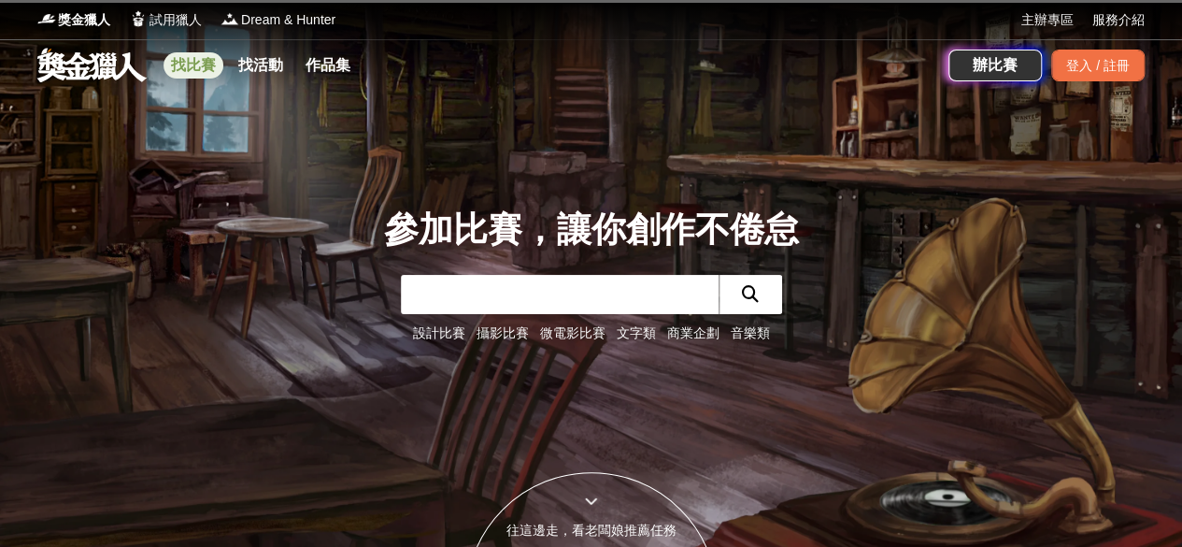
click at [190, 66] on link "找比賽" at bounding box center [194, 65] width 60 height 26
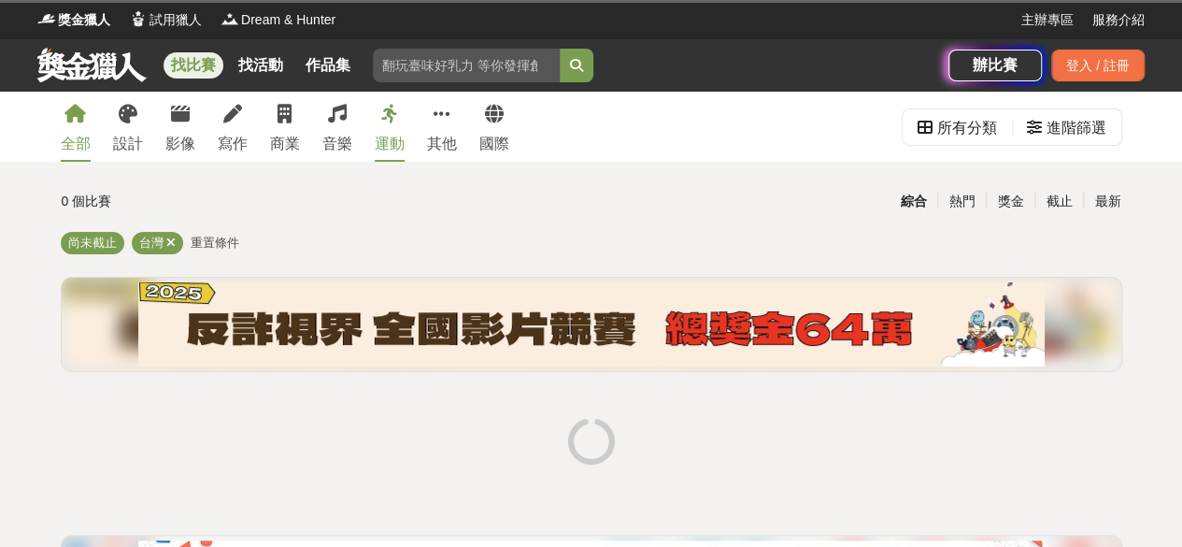
click at [378, 121] on link "運動" at bounding box center [390, 127] width 30 height 70
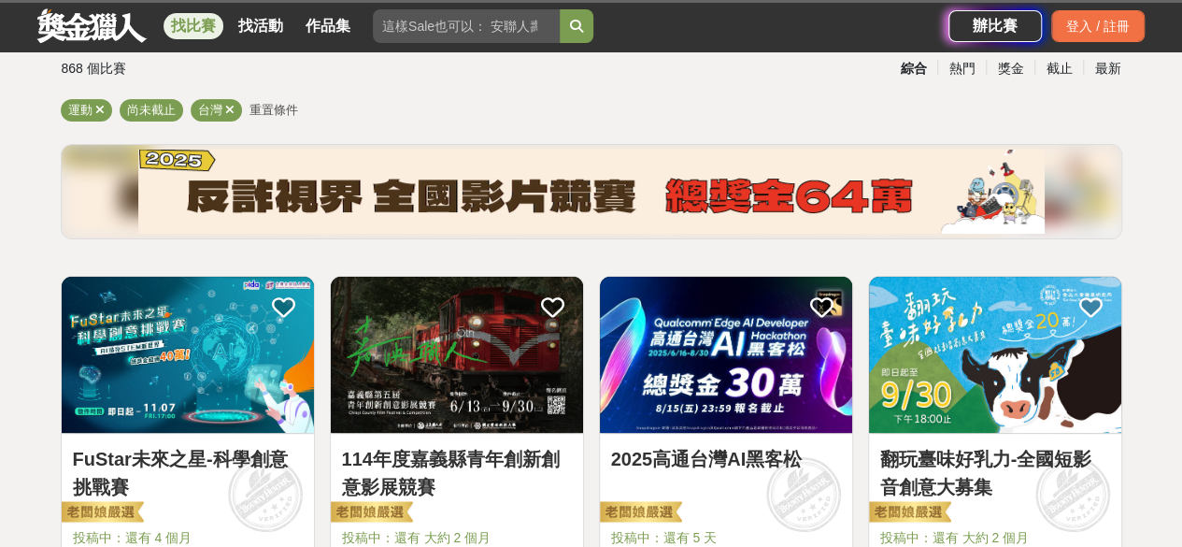
scroll to position [187, 0]
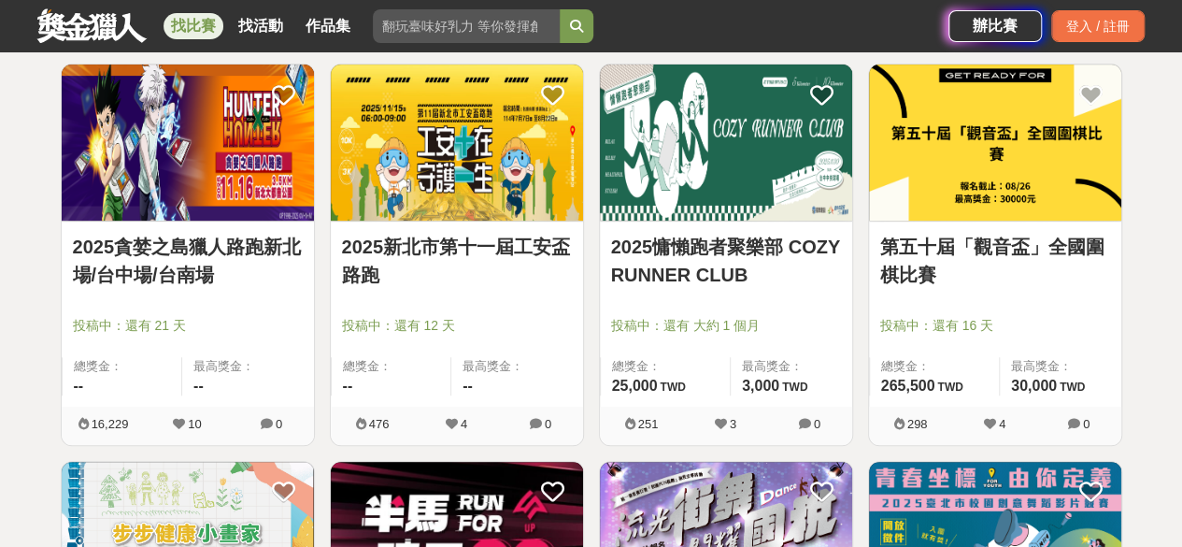
scroll to position [374, 0]
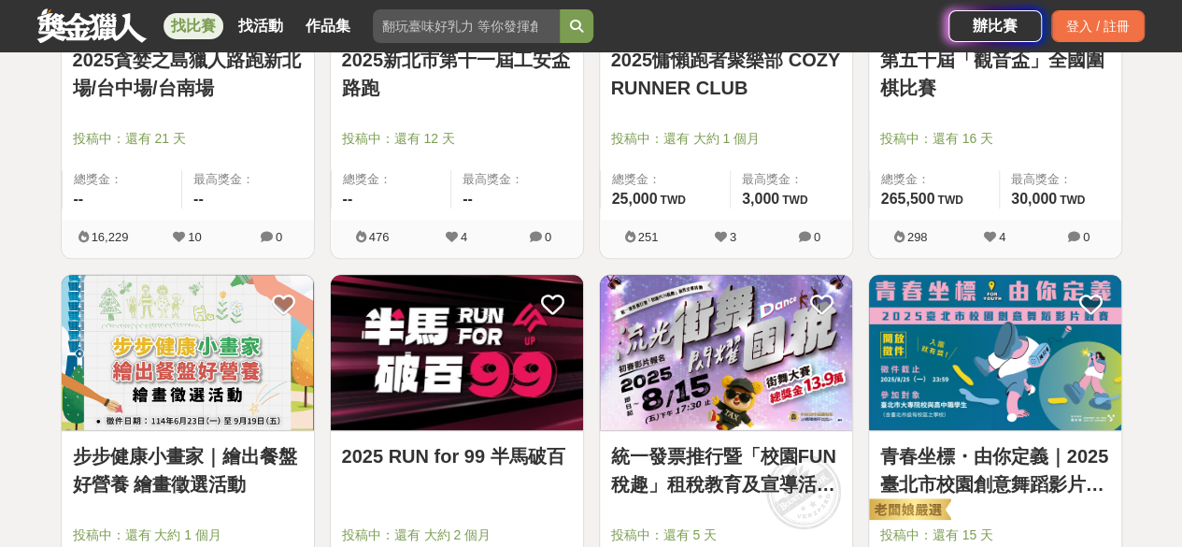
scroll to position [561, 0]
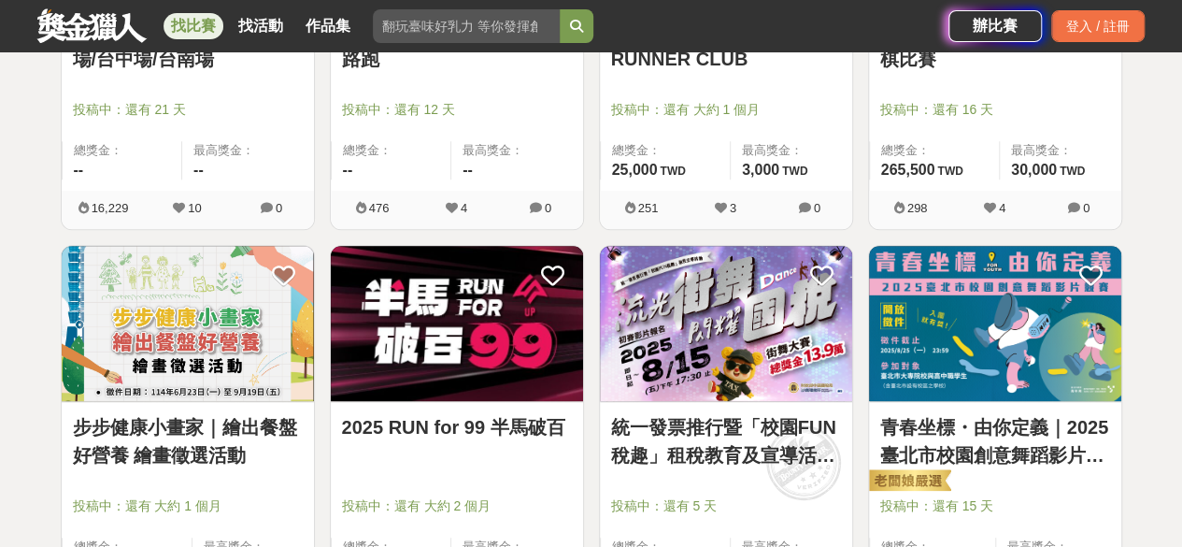
click at [727, 444] on link "統一發票推行暨「校園FUN稅趣」租稅教育及宣導活動之「流光街舞 閃耀國稅」 租稅教育及宣導活動" at bounding box center [726, 441] width 230 height 56
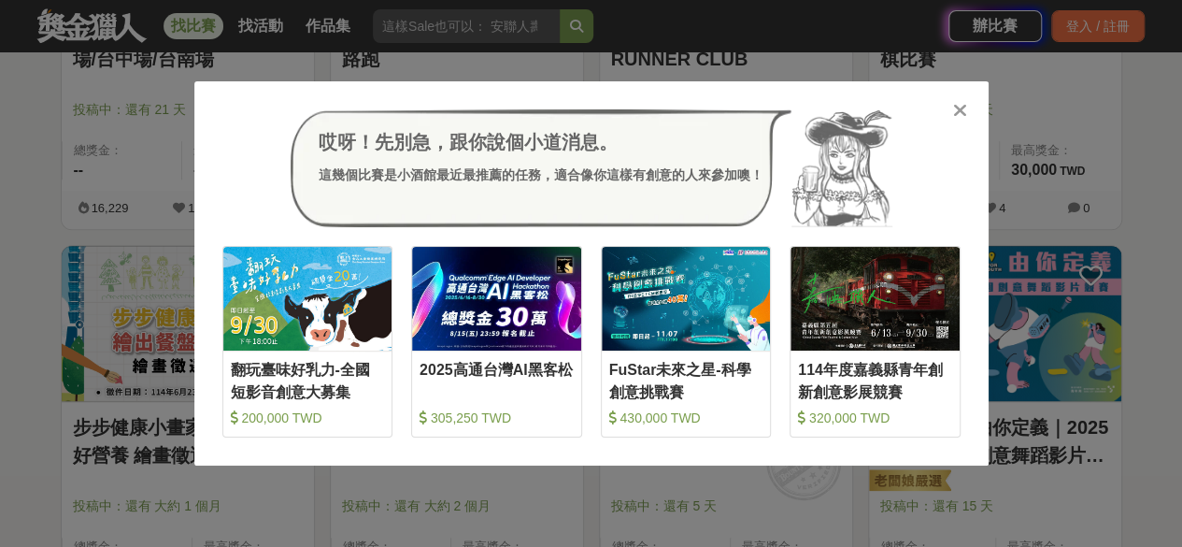
click at [959, 109] on icon at bounding box center [960, 110] width 14 height 19
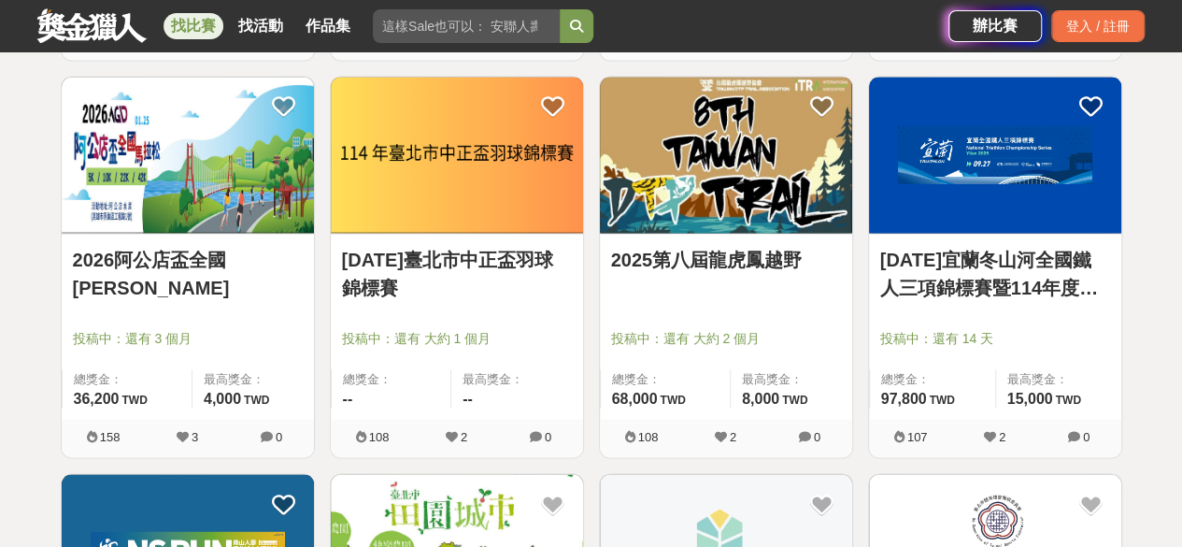
scroll to position [1495, 0]
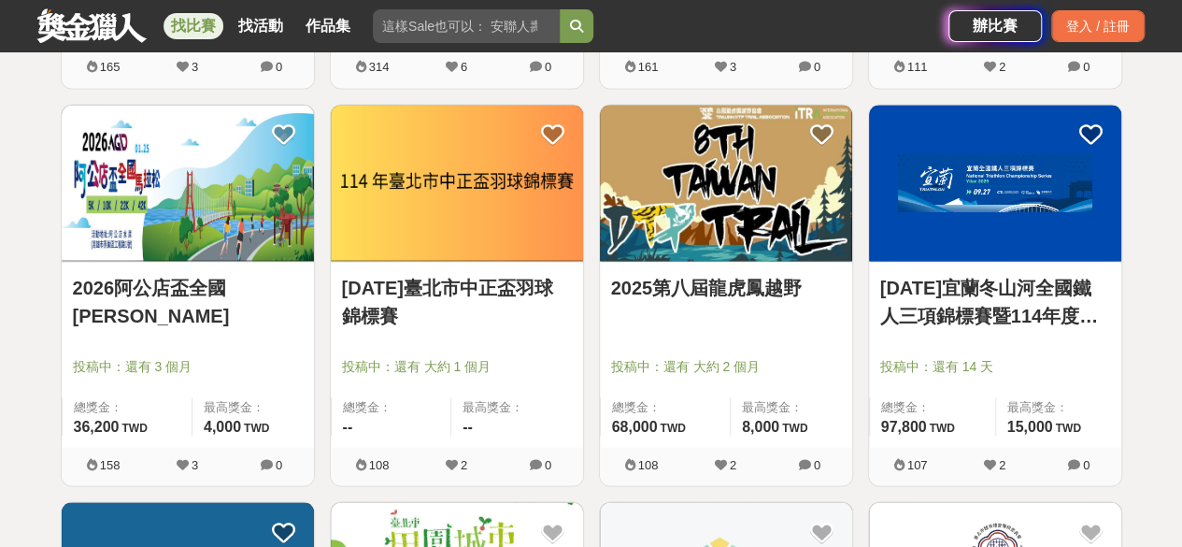
click at [1138, 280] on div "全部 設計 影像 寫作 商業 音樂 運動 其他 國際 所有分類 進階篩選 202 個比賽 綜合 熱門 獎金 截止 最新 運動 尚未截止 台灣 重置條件 202…" at bounding box center [591, 78] width 1182 height 2965
click at [1150, 257] on div "全部 設計 影像 寫作 商業 音樂 運動 其他 國際 所有分類 進階篩選 202 個比賽 綜合 熱門 獎金 截止 最新 運動 尚未截止 台灣 重置條件 202…" at bounding box center [591, 78] width 1182 height 2965
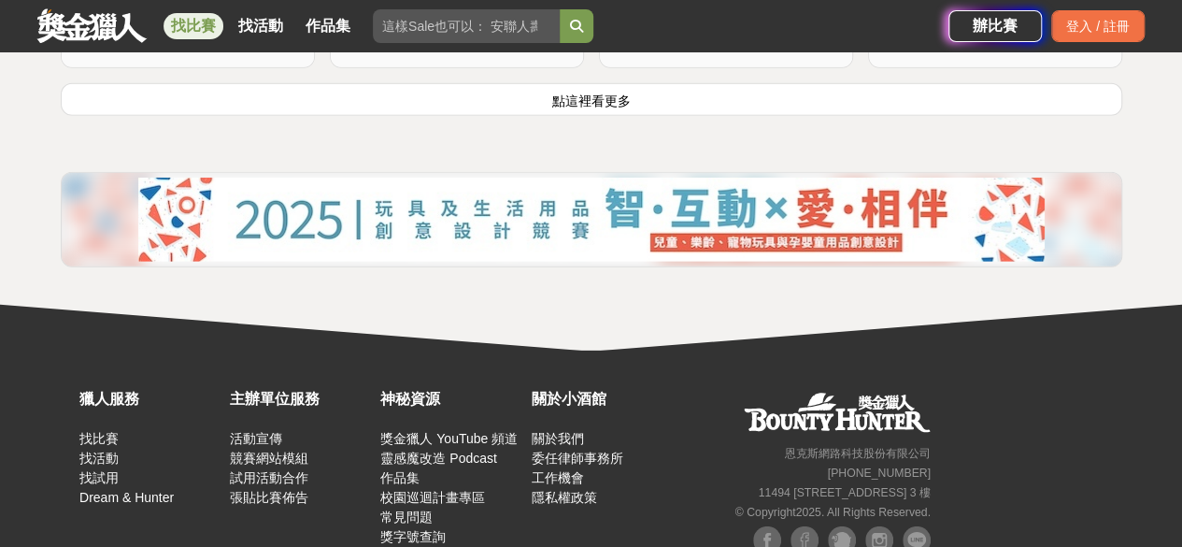
scroll to position [2710, 0]
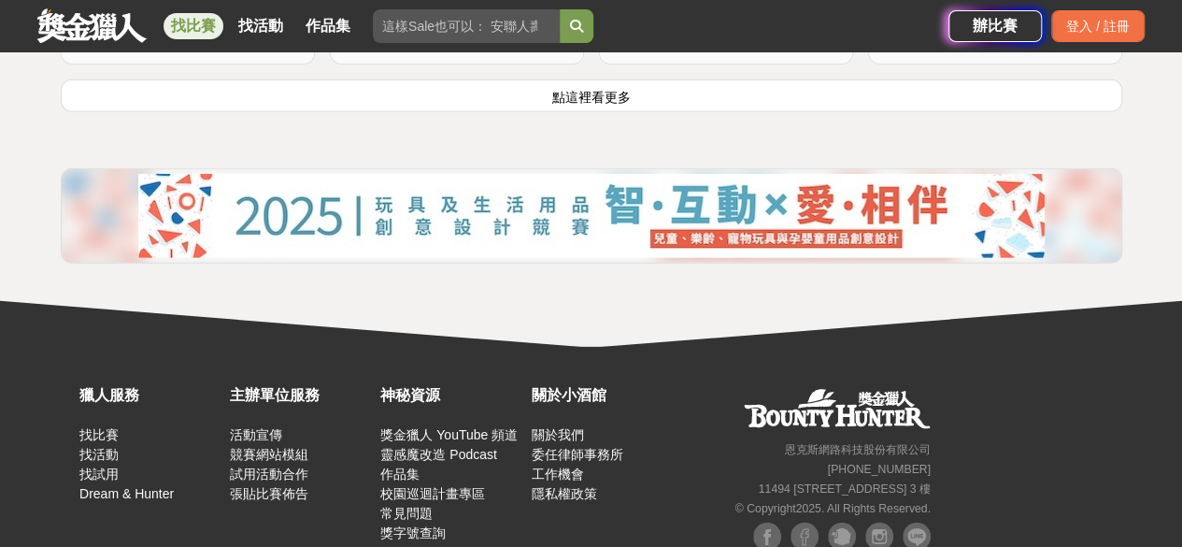
click at [510, 98] on button "點這裡看更多" at bounding box center [592, 95] width 1062 height 33
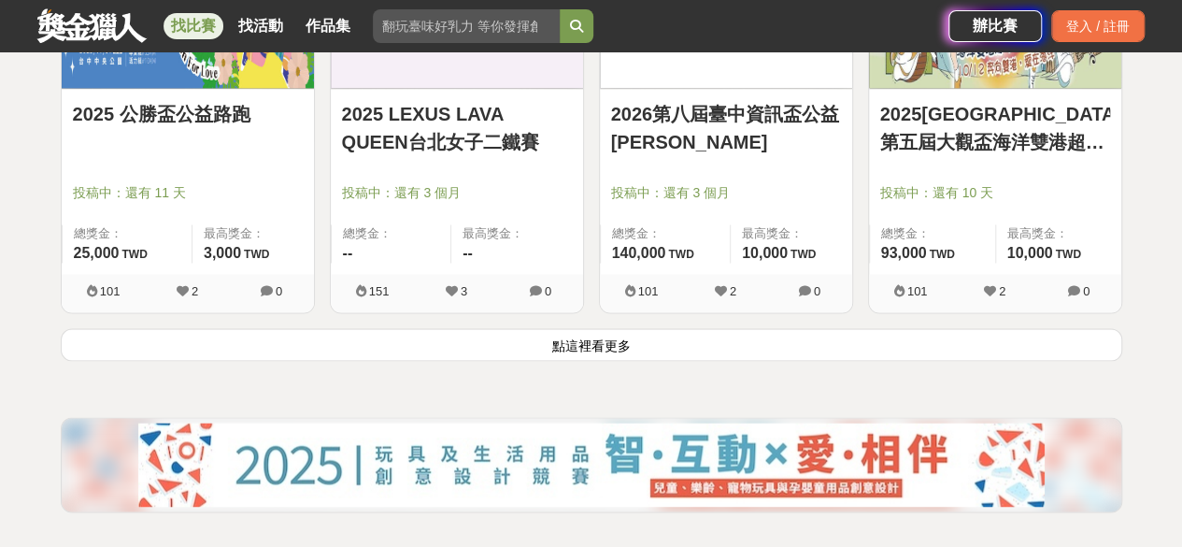
scroll to position [4860, 0]
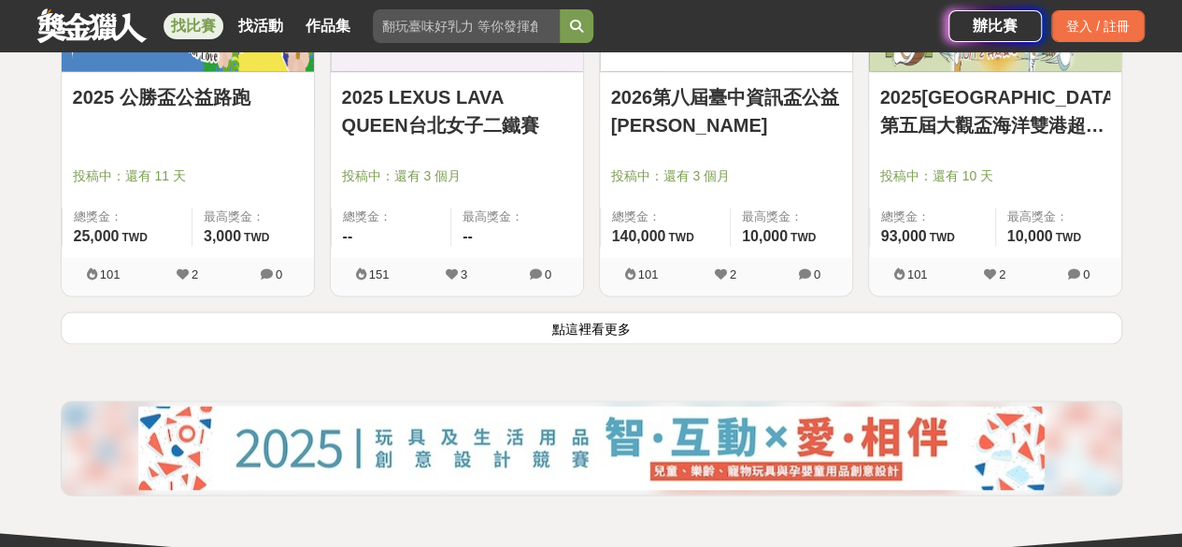
click at [656, 328] on button "點這裡看更多" at bounding box center [592, 327] width 1062 height 33
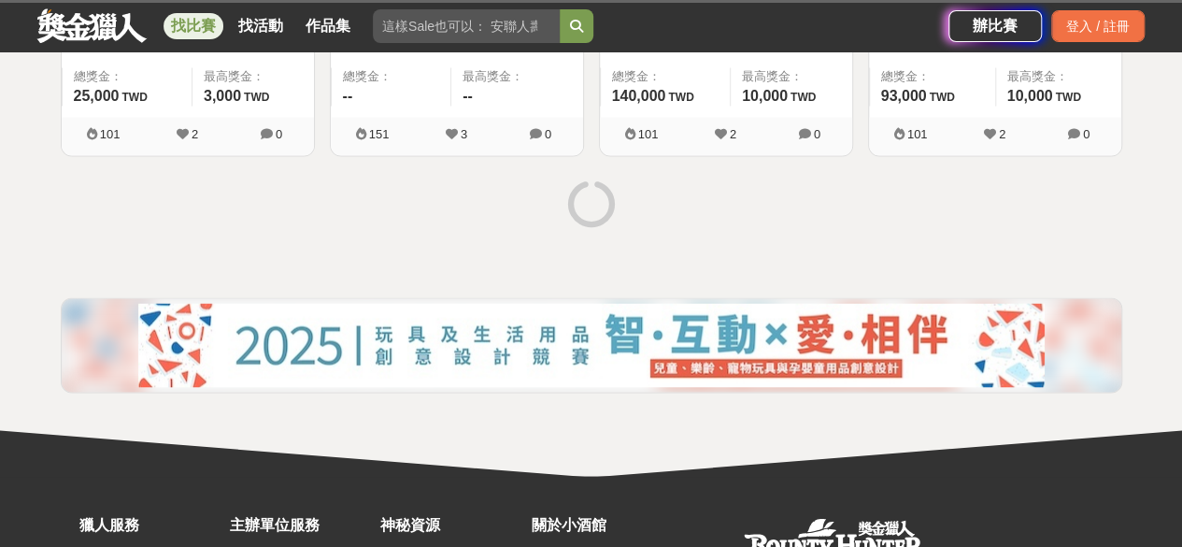
scroll to position [5047, 0]
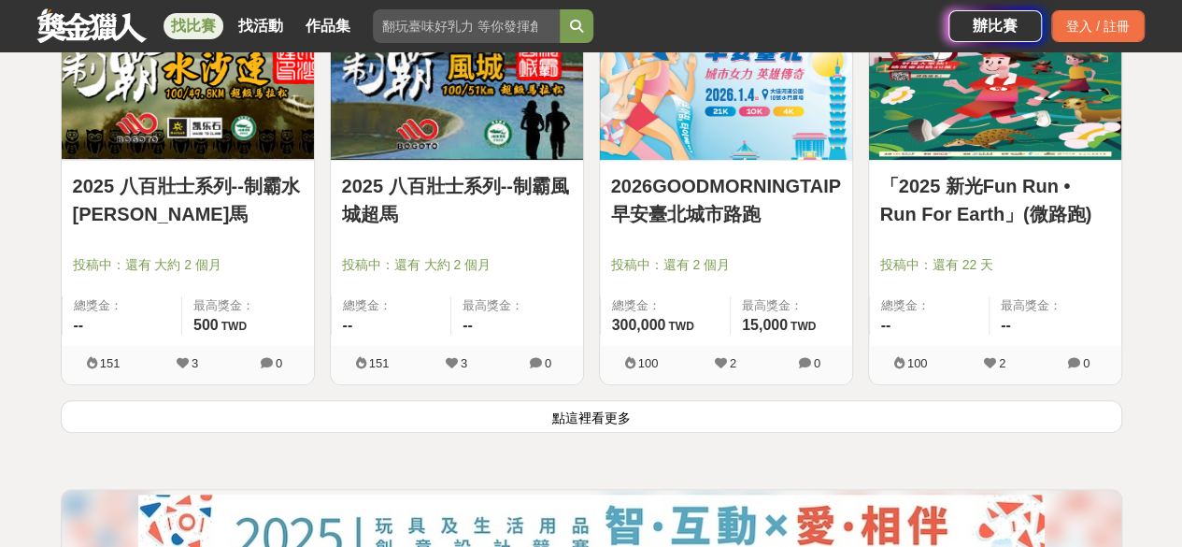
scroll to position [7149, 0]
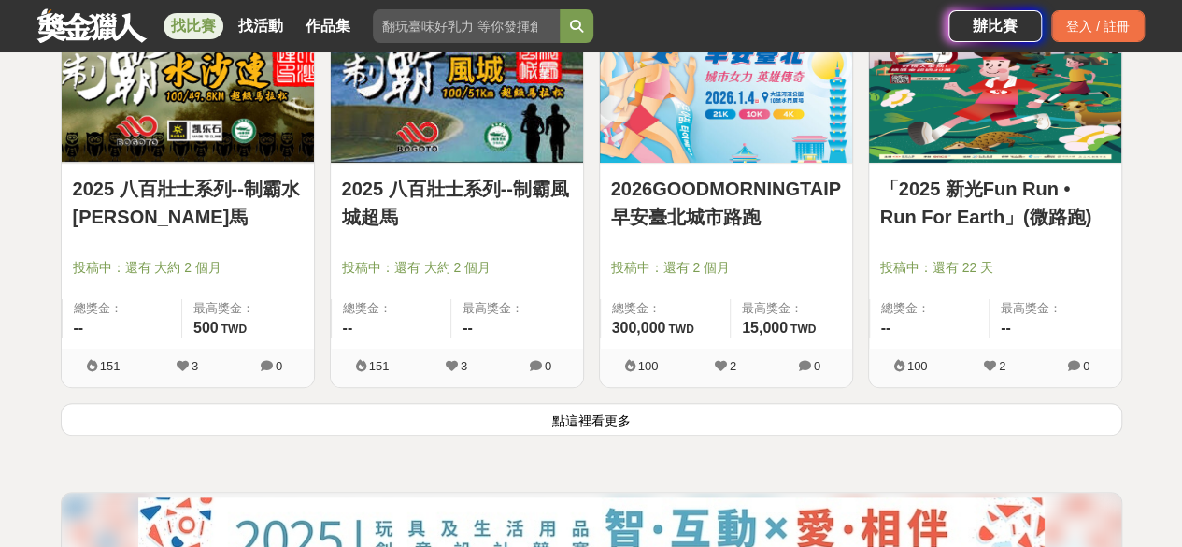
click at [635, 403] on button "點這裡看更多" at bounding box center [592, 419] width 1062 height 33
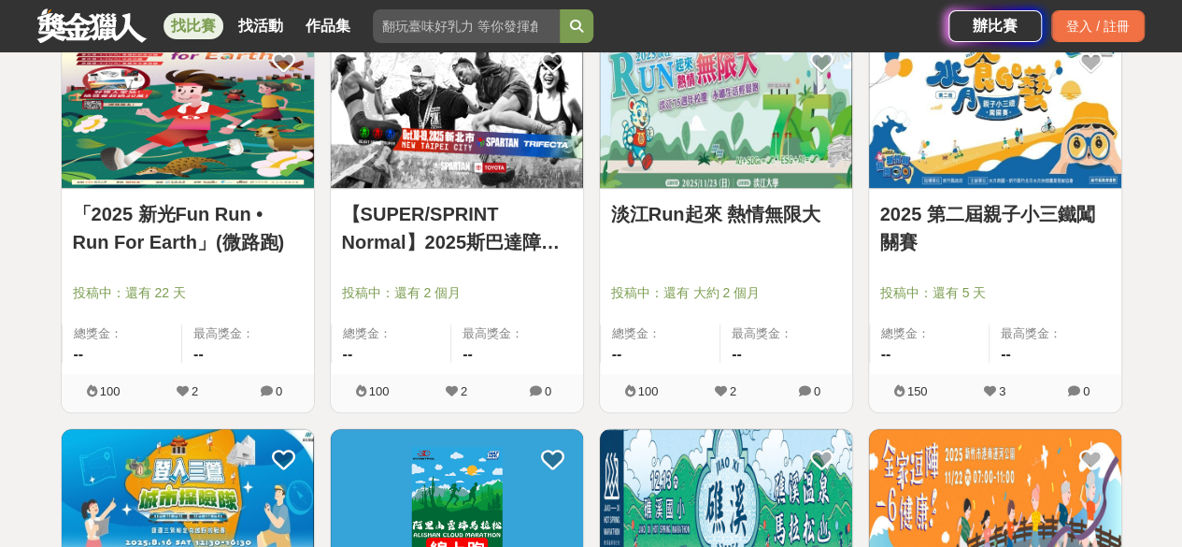
scroll to position [8084, 0]
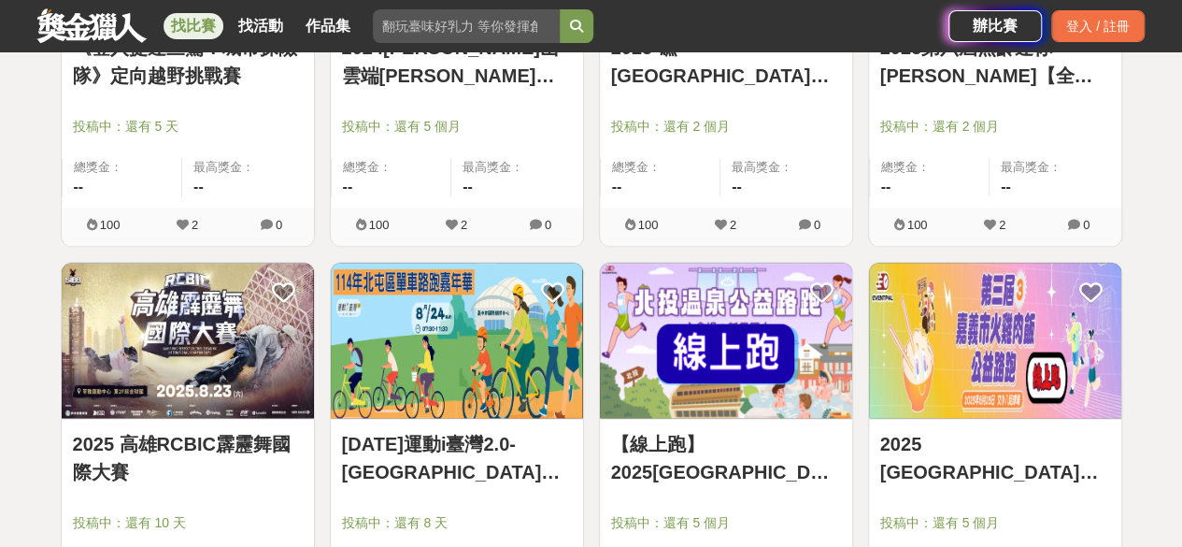
click at [227, 332] on img at bounding box center [188, 341] width 252 height 156
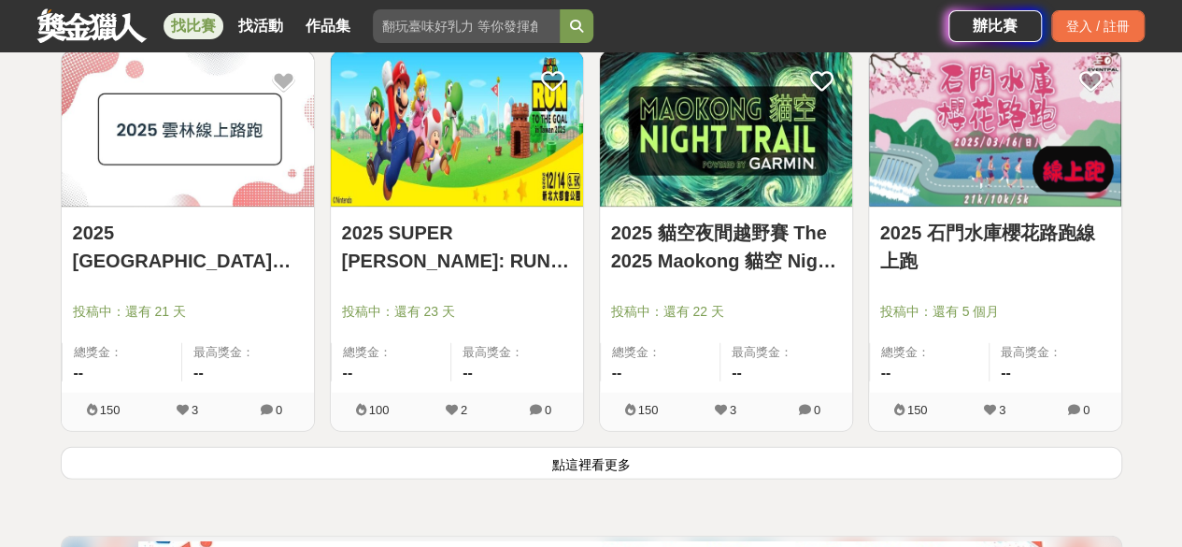
scroll to position [9766, 0]
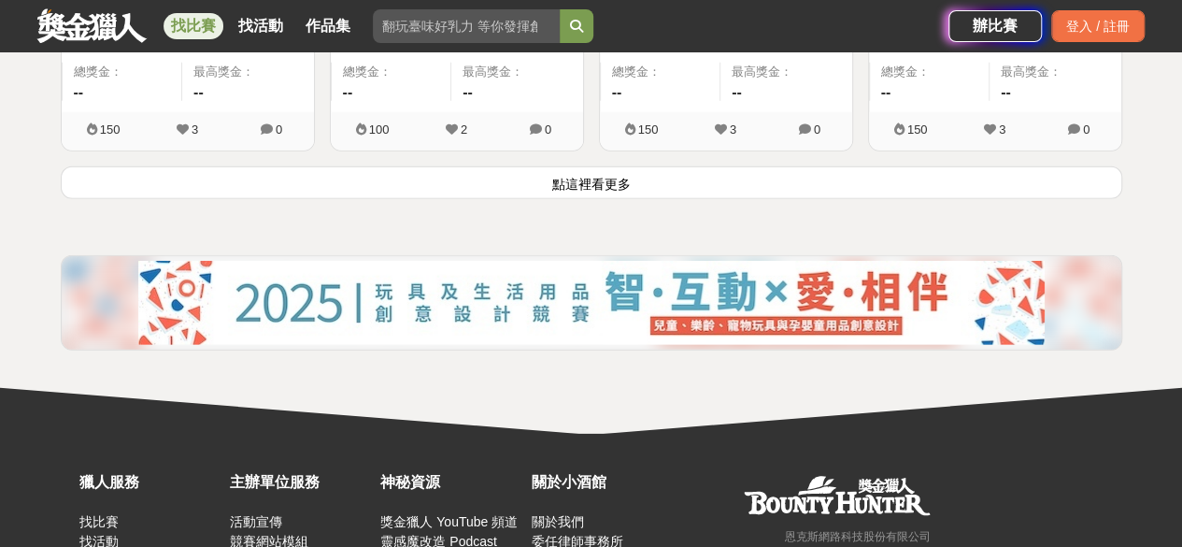
click at [678, 177] on button "點這裡看更多" at bounding box center [592, 182] width 1062 height 33
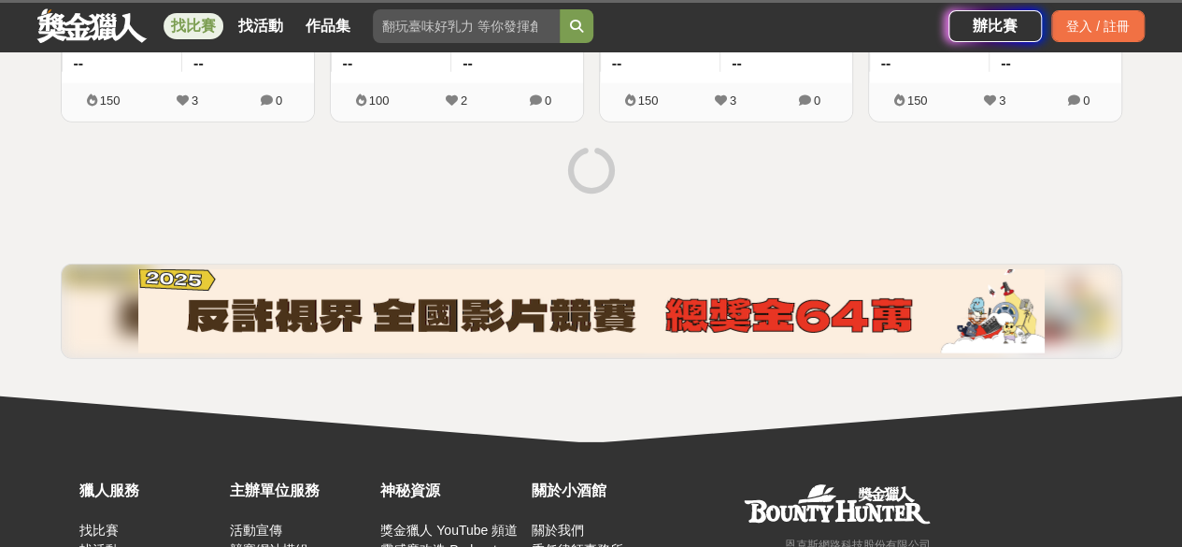
scroll to position [9766, 0]
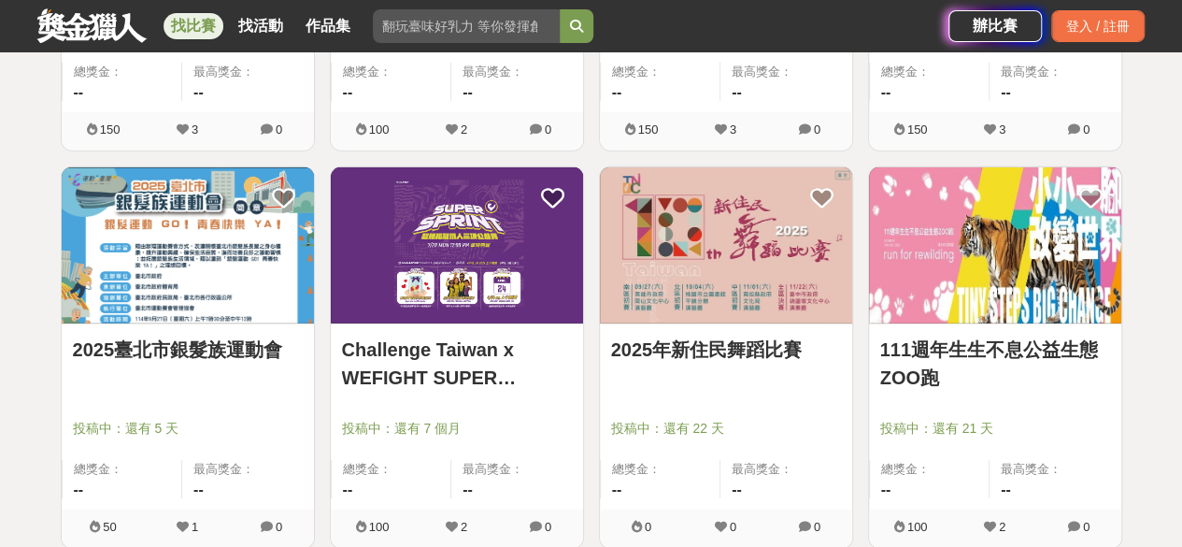
click at [511, 350] on link "Challenge Taiwan x WEFIGHT SUPER SPRINT:超短距離鐵人三項公益賽" at bounding box center [457, 364] width 230 height 56
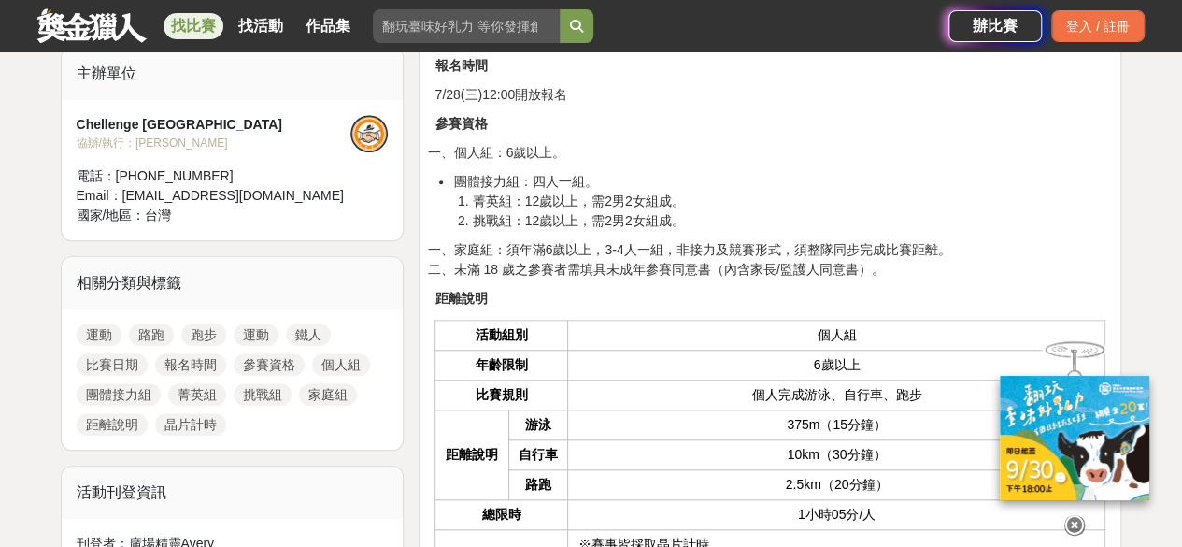
scroll to position [654, 0]
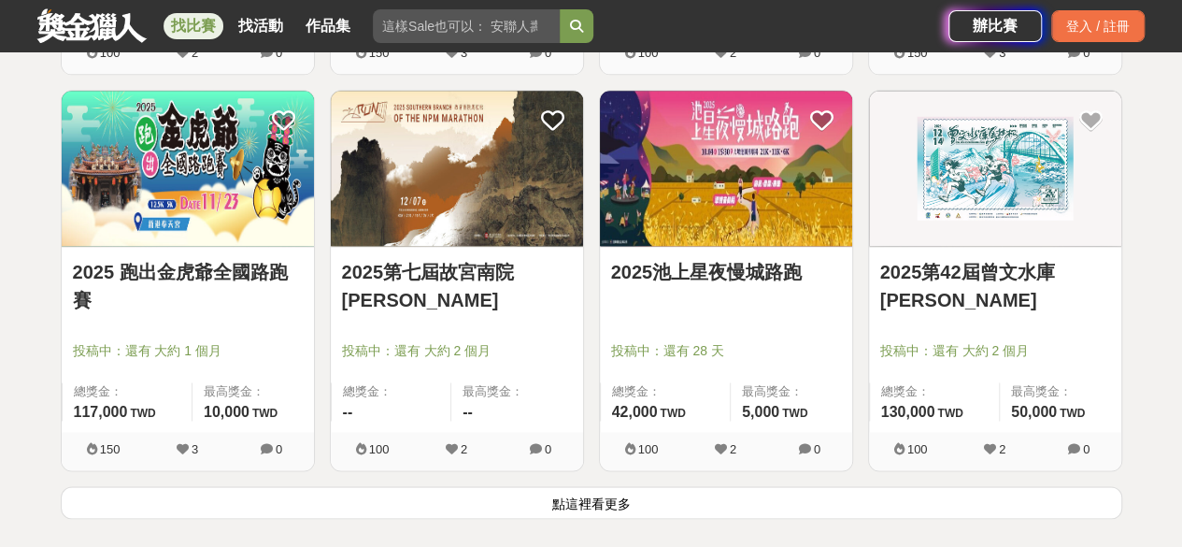
scroll to position [11822, 0]
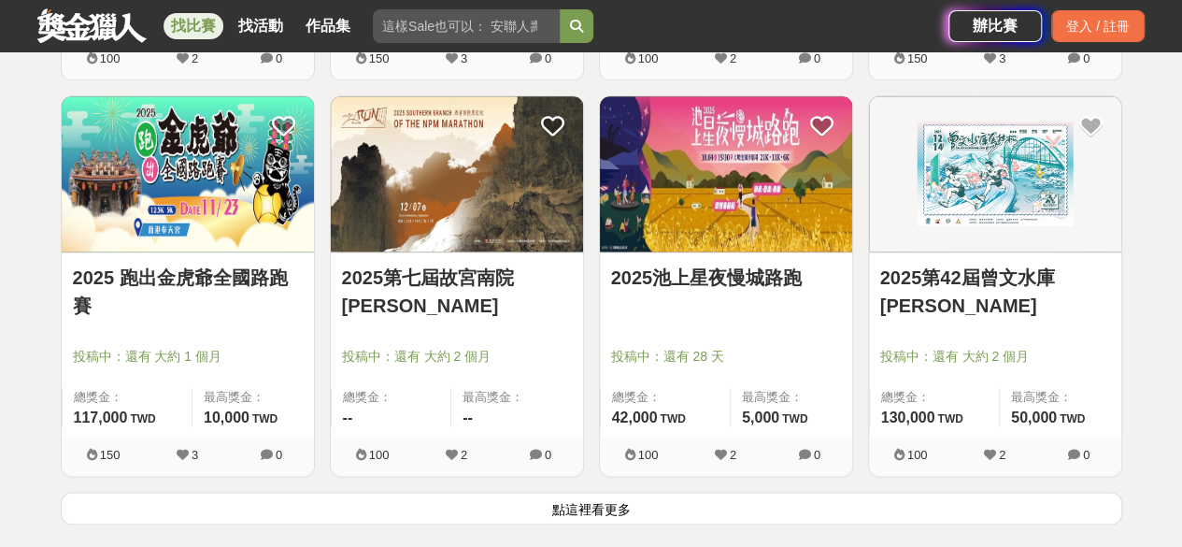
click at [721, 495] on button "點這裡看更多" at bounding box center [592, 508] width 1062 height 33
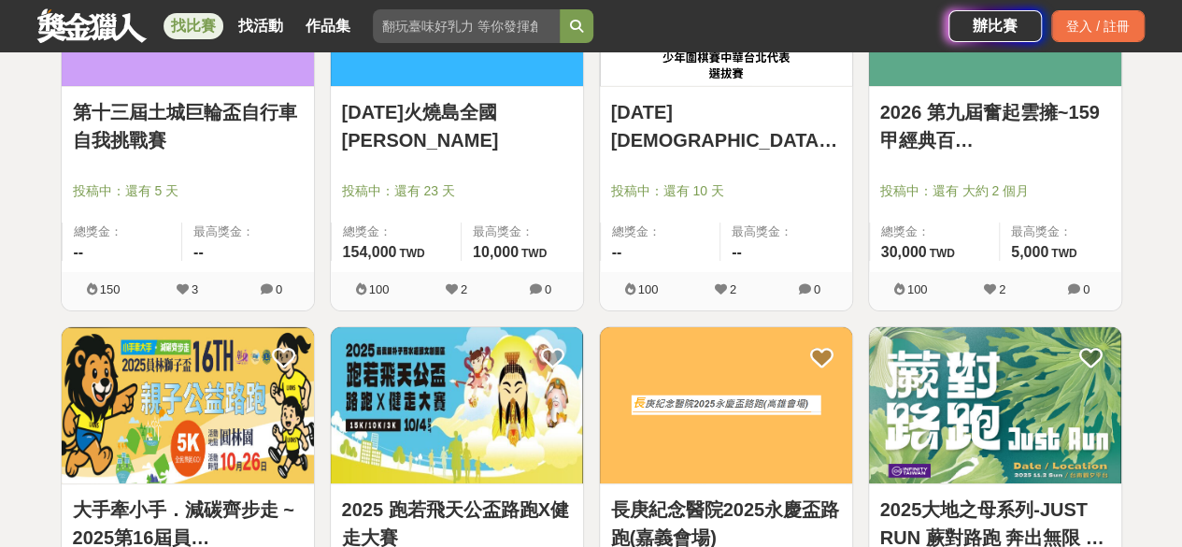
scroll to position [14439, 0]
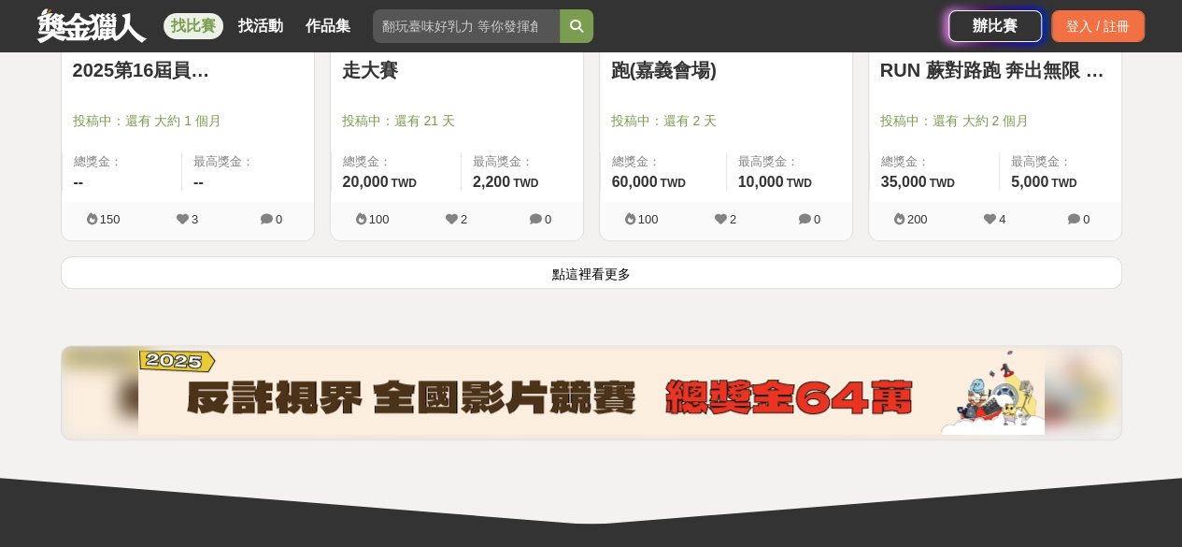
click at [635, 257] on button "點這裡看更多" at bounding box center [592, 272] width 1062 height 33
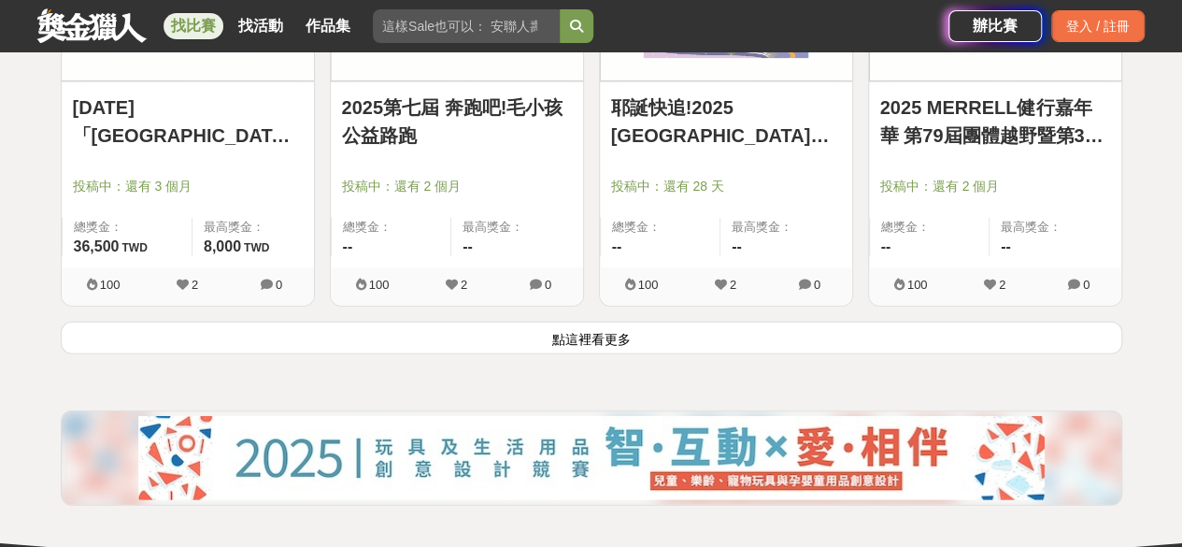
scroll to position [16661, 0]
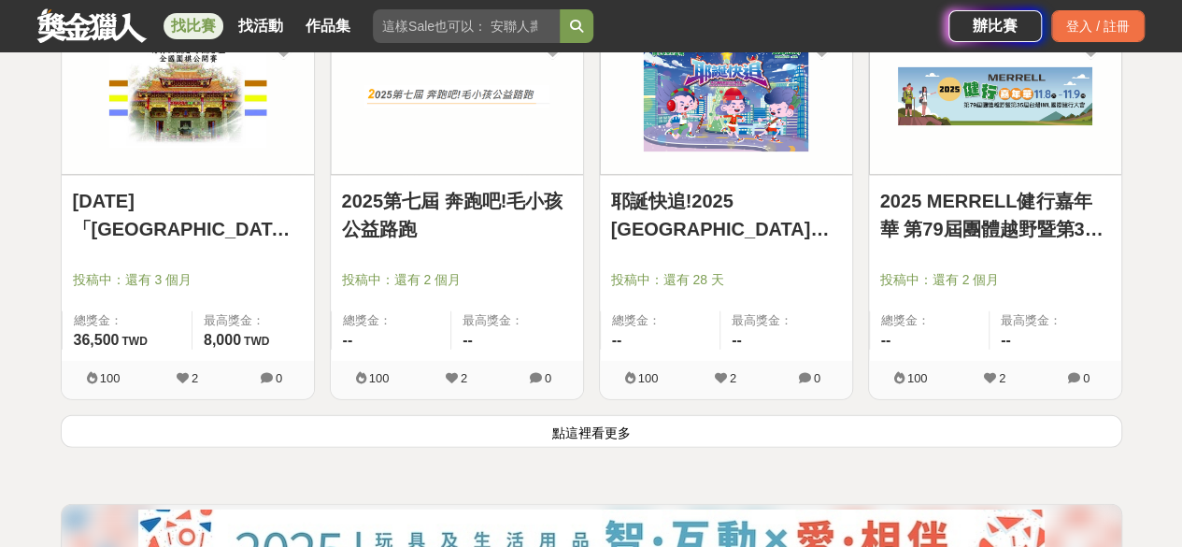
click at [699, 415] on button "點這裡看更多" at bounding box center [592, 431] width 1062 height 33
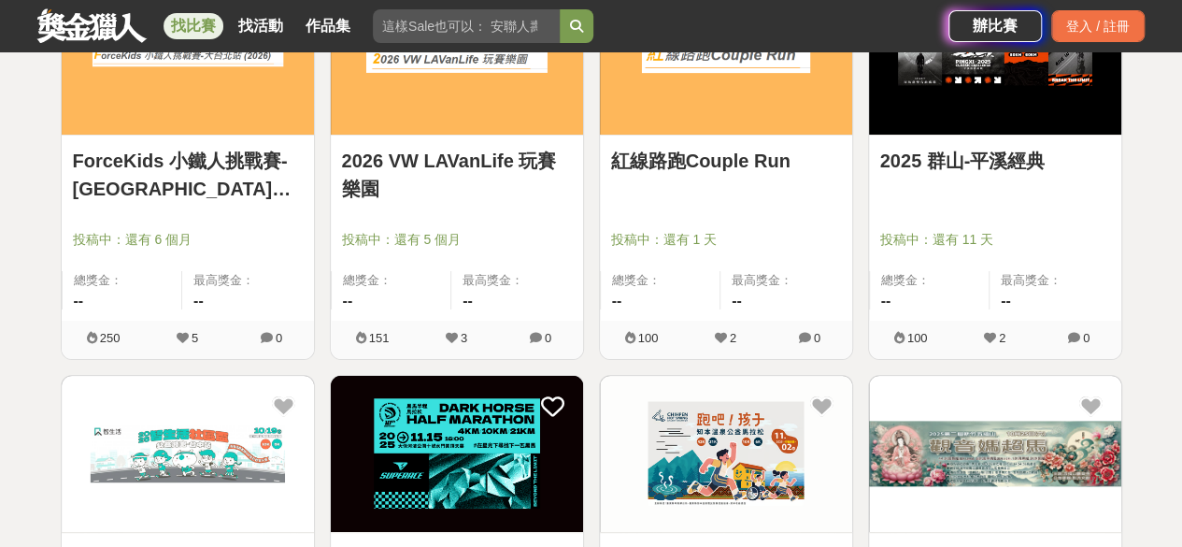
scroll to position [17502, 0]
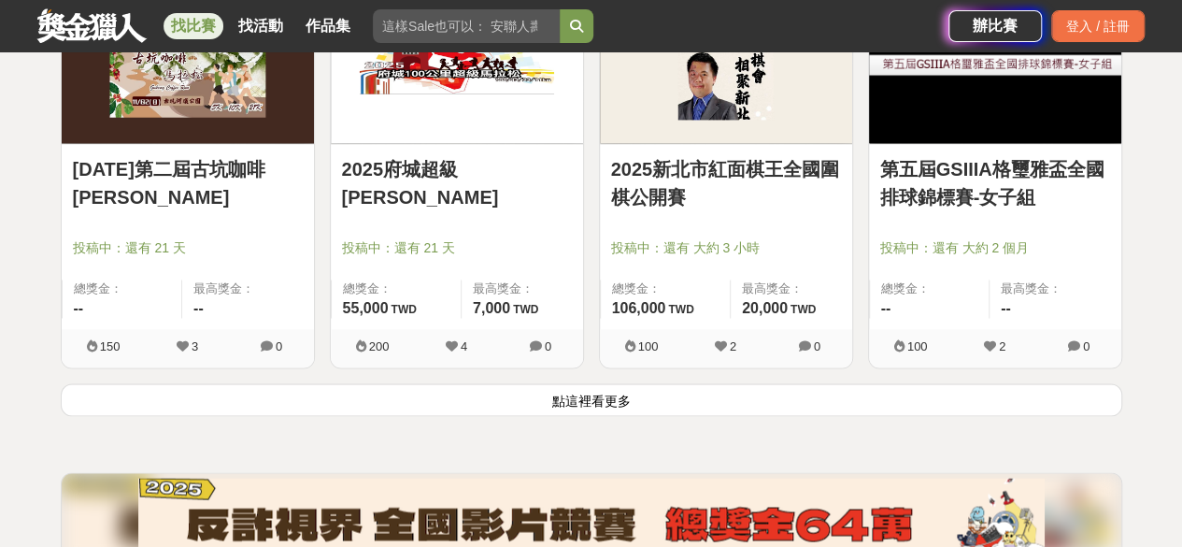
scroll to position [19091, 0]
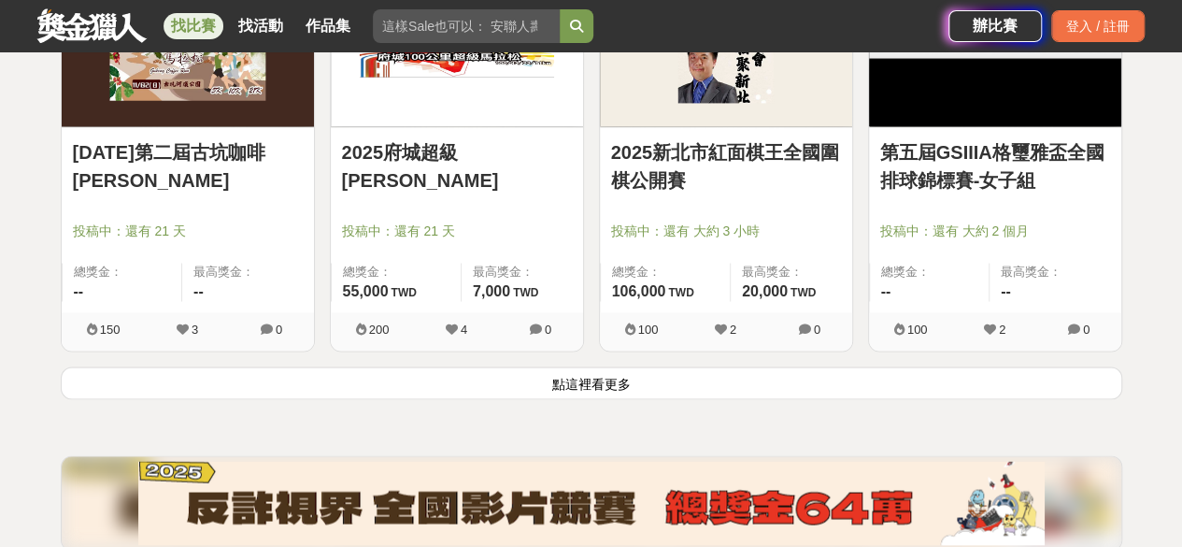
click at [679, 366] on button "點這裡看更多" at bounding box center [592, 382] width 1062 height 33
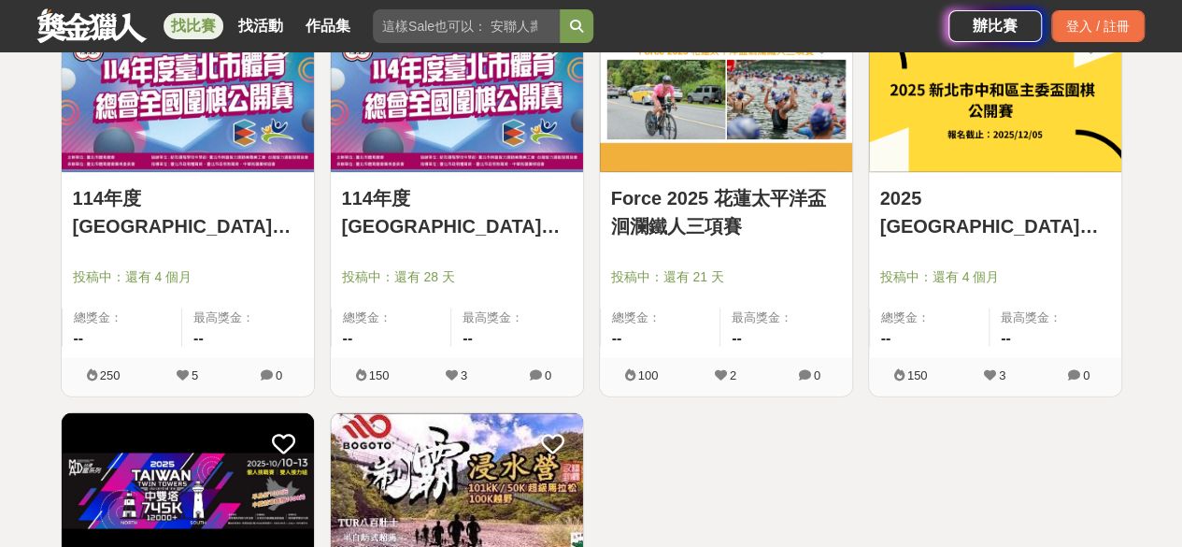
scroll to position [20119, 0]
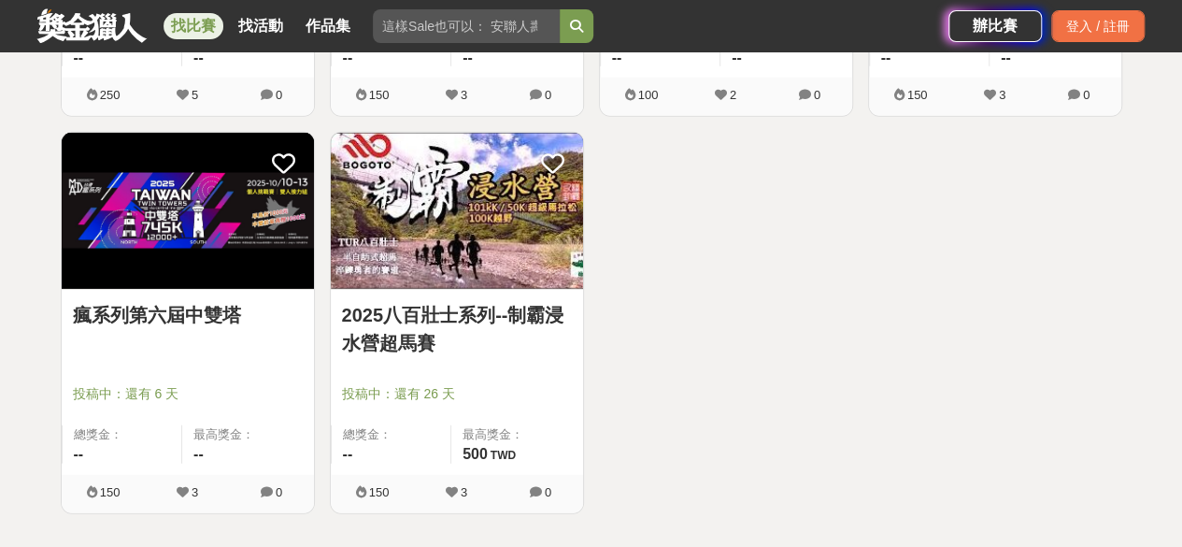
click at [231, 221] on img at bounding box center [188, 211] width 252 height 156
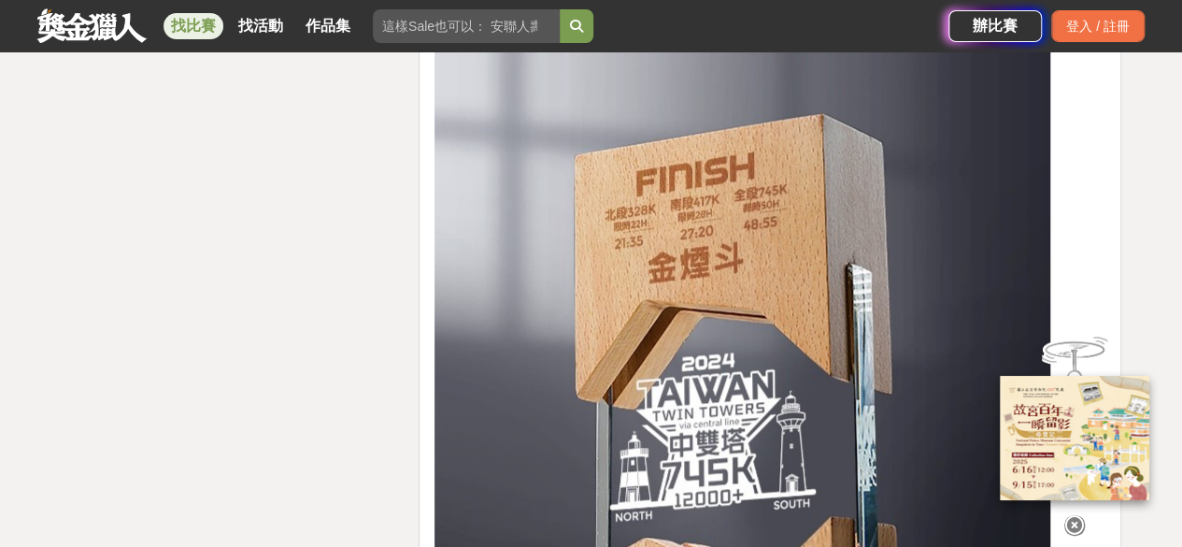
scroll to position [8131, 0]
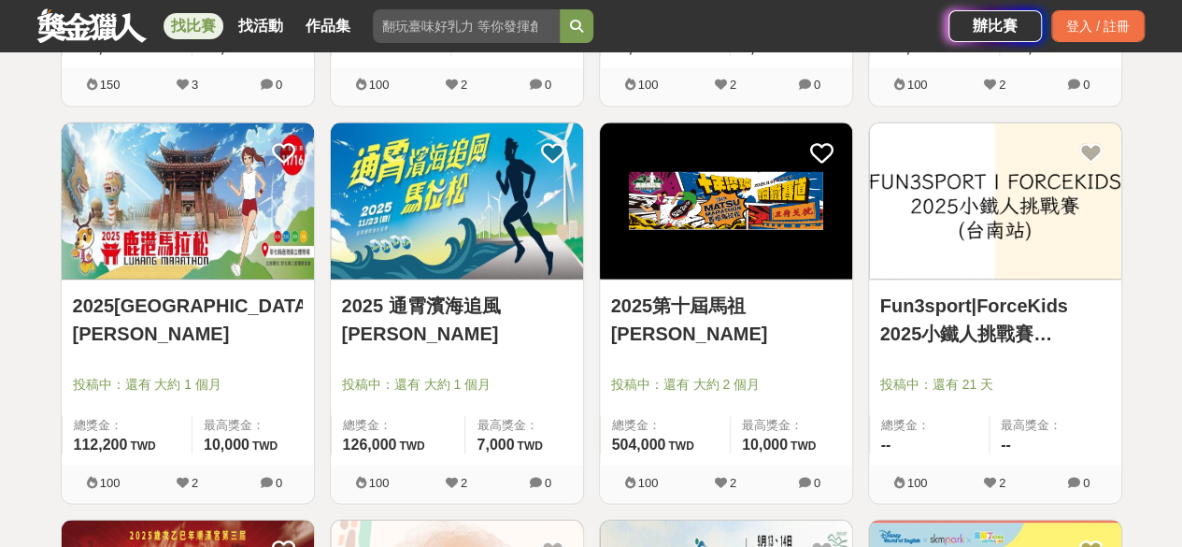
scroll to position [20119, 0]
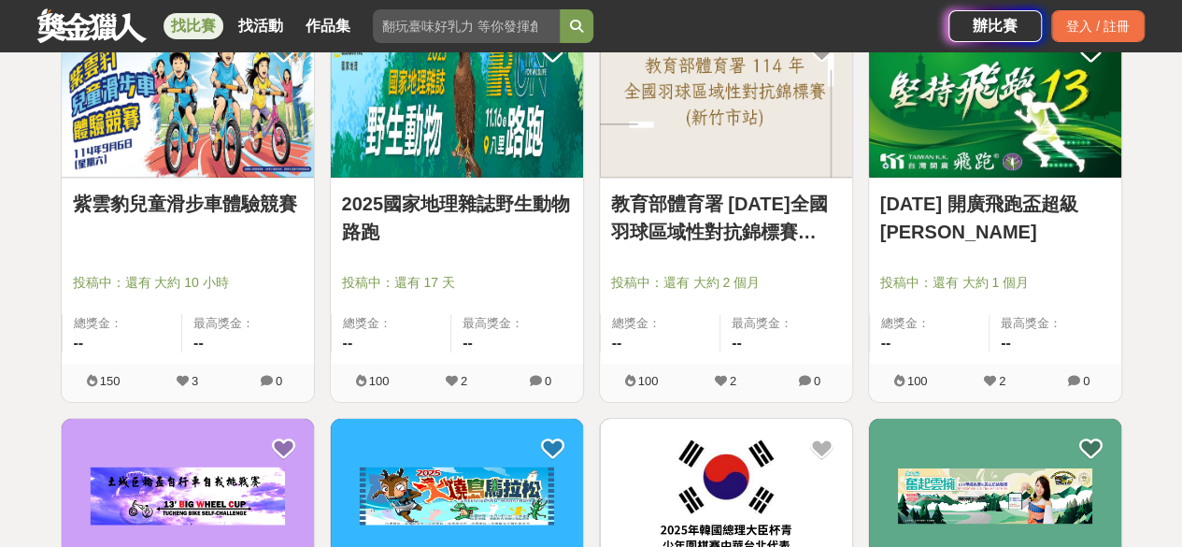
scroll to position [13484, 0]
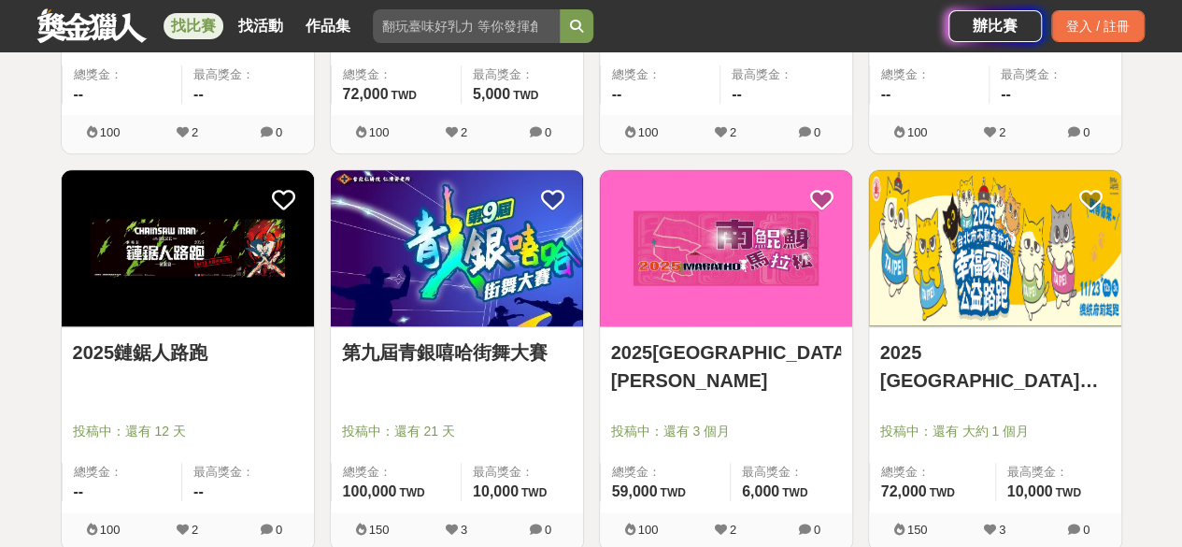
scroll to position [11334, 0]
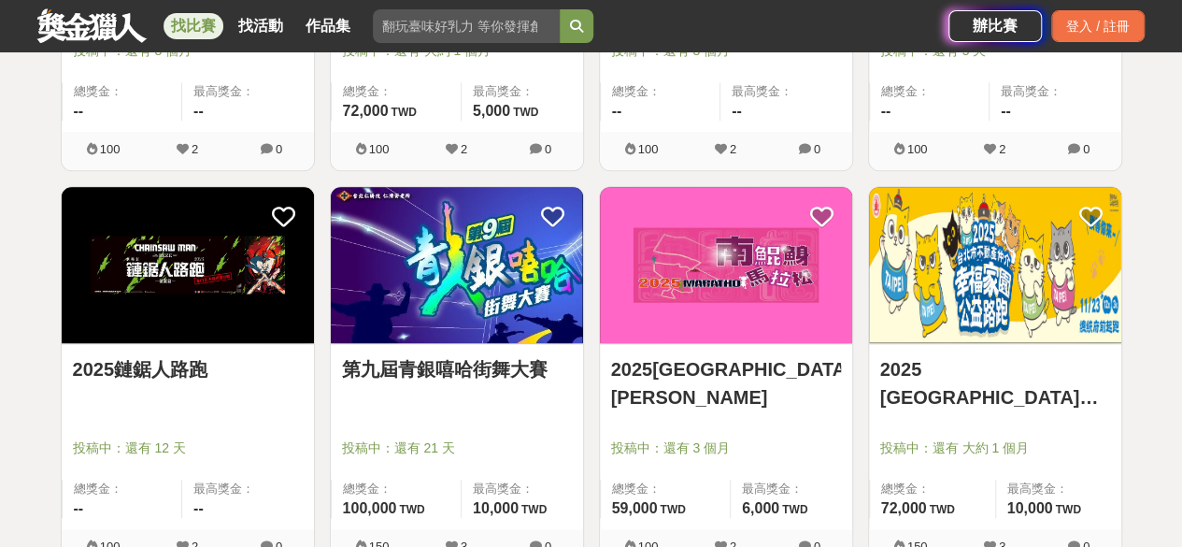
click at [449, 248] on img at bounding box center [457, 265] width 252 height 156
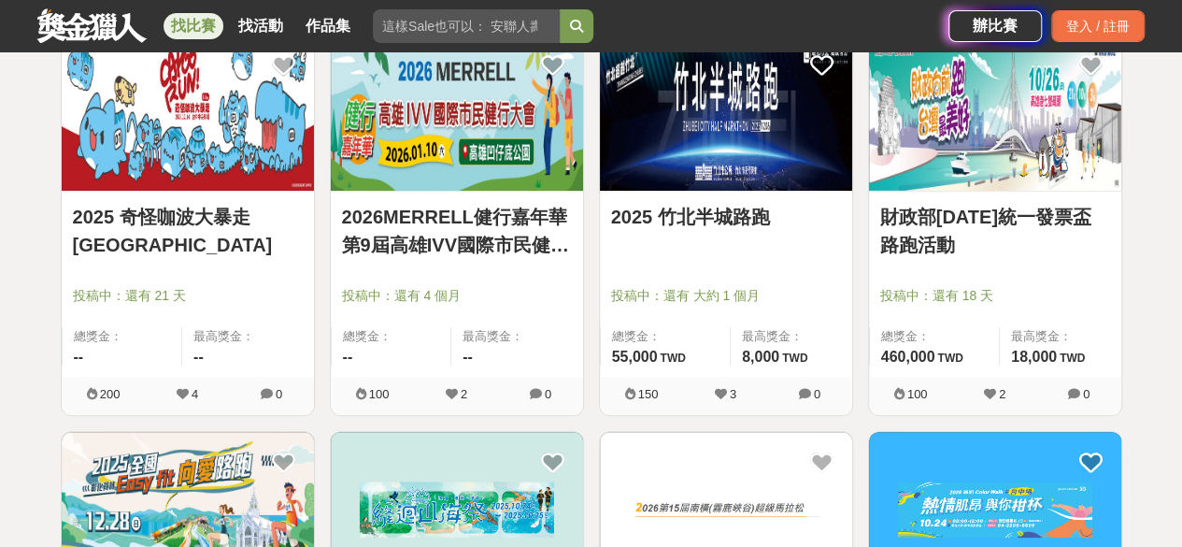
scroll to position [11334, 0]
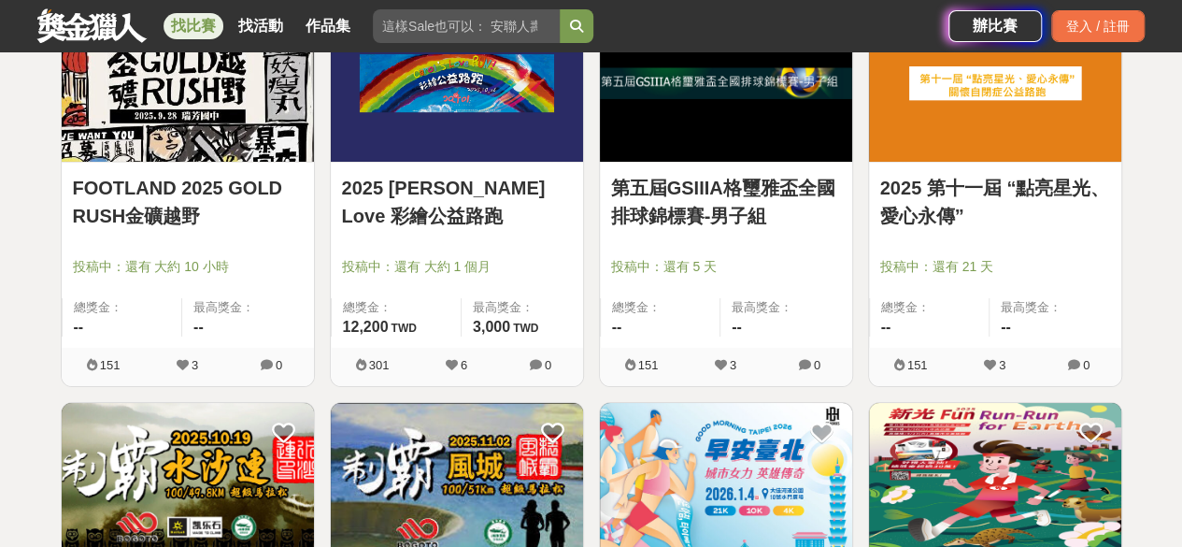
scroll to position [6662, 0]
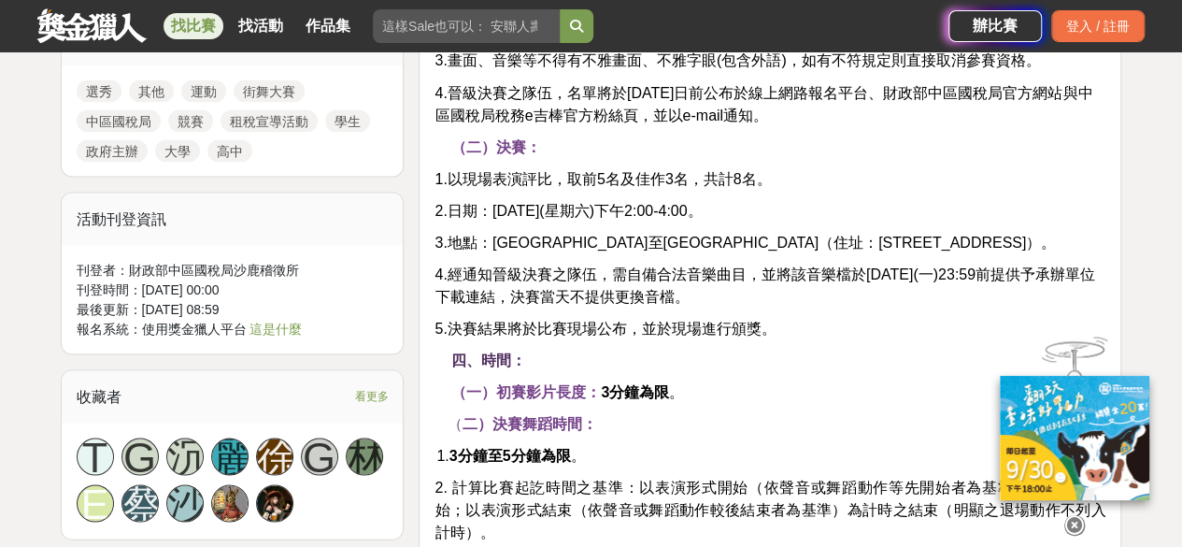
scroll to position [1776, 0]
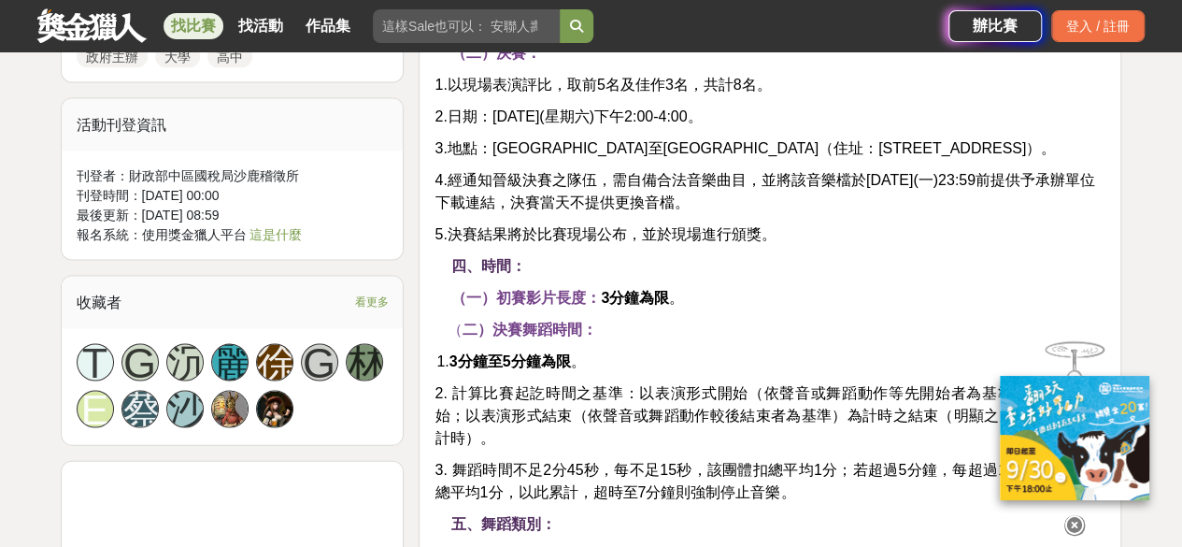
click at [1080, 518] on icon at bounding box center [1074, 525] width 21 height 21
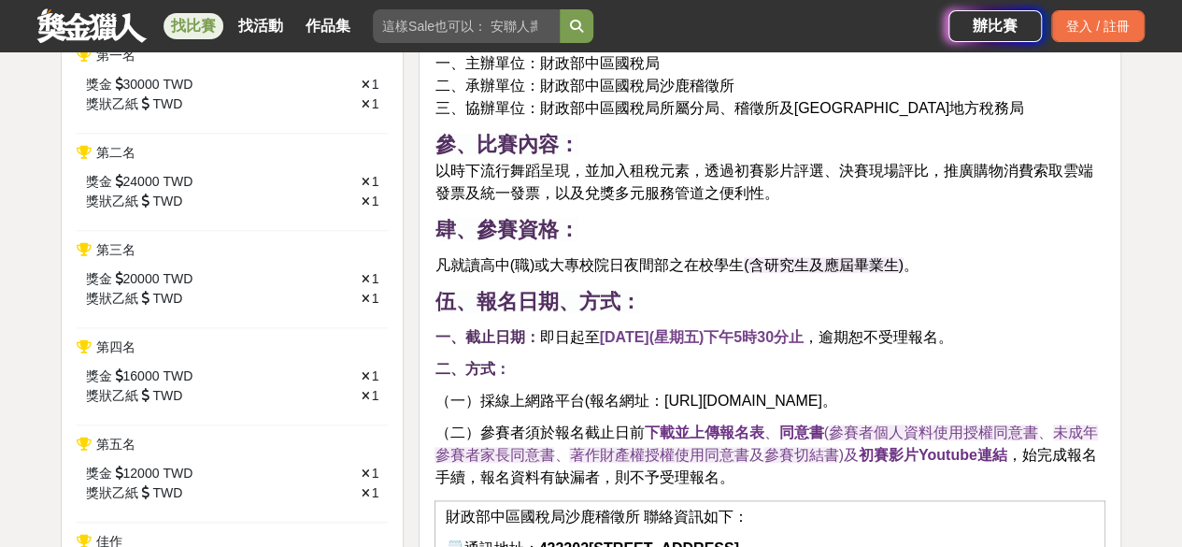
scroll to position [841, 0]
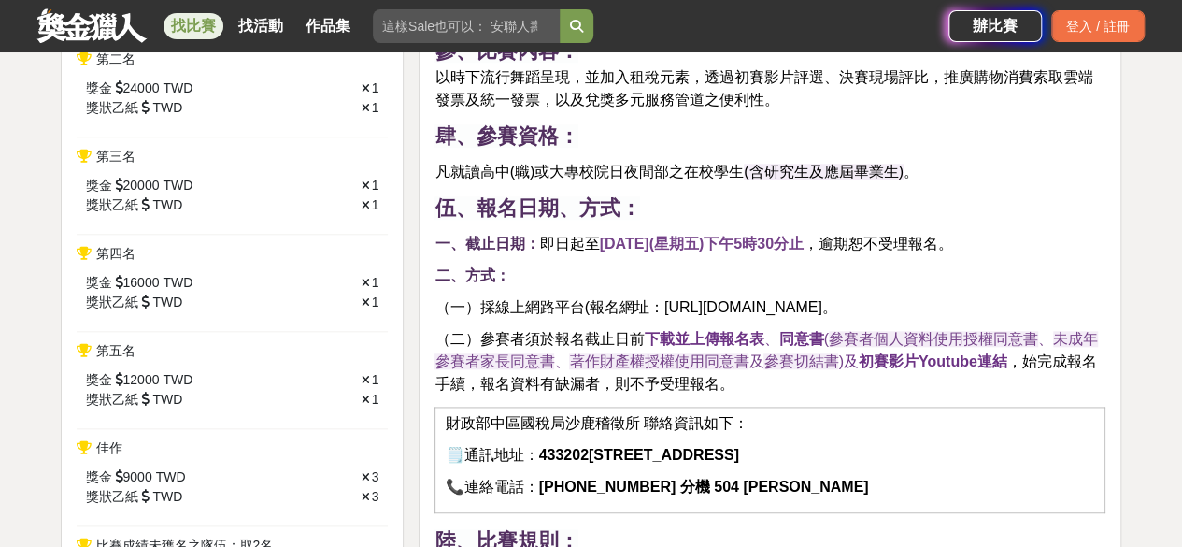
click at [656, 280] on p "二、方式：" at bounding box center [770, 275] width 671 height 22
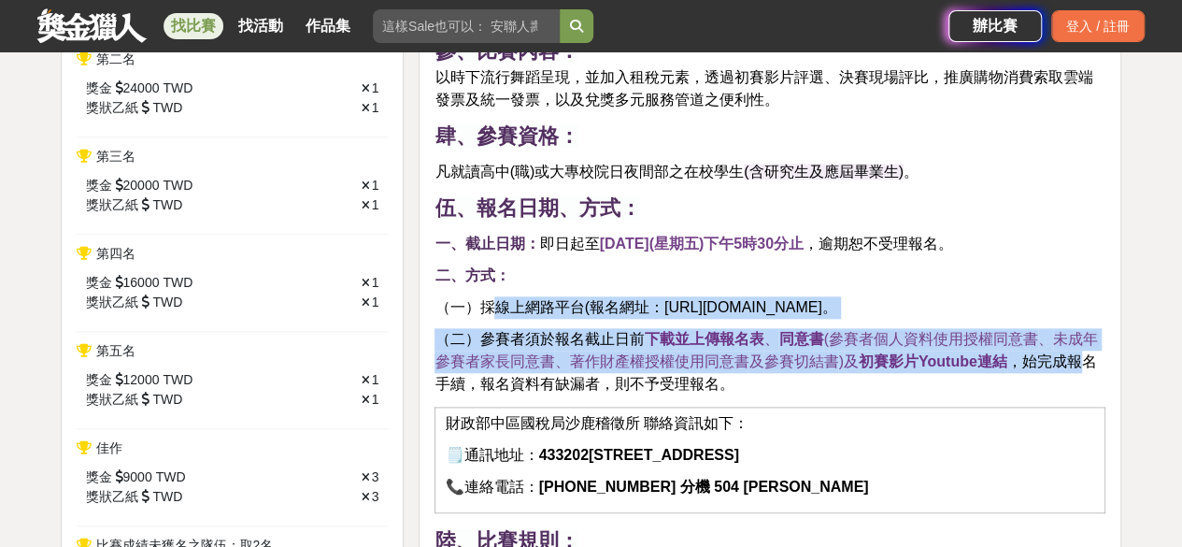
drag, startPoint x: 454, startPoint y: 304, endPoint x: 1117, endPoint y: 364, distance: 665.4
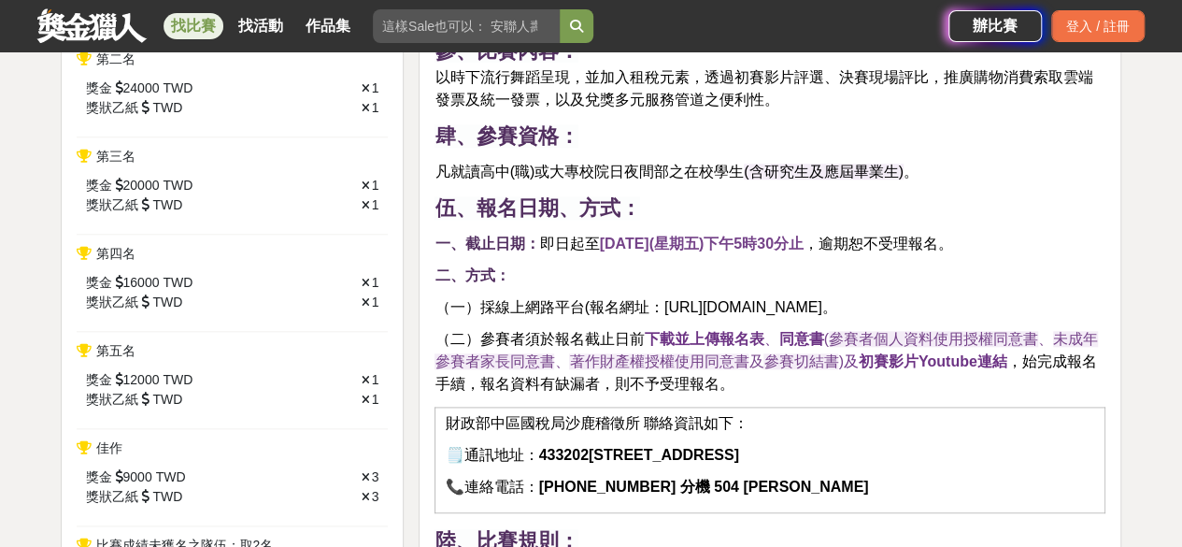
click at [962, 276] on p "二、方式：" at bounding box center [770, 275] width 671 height 22
click at [1007, 268] on p "二、方式：" at bounding box center [770, 275] width 671 height 22
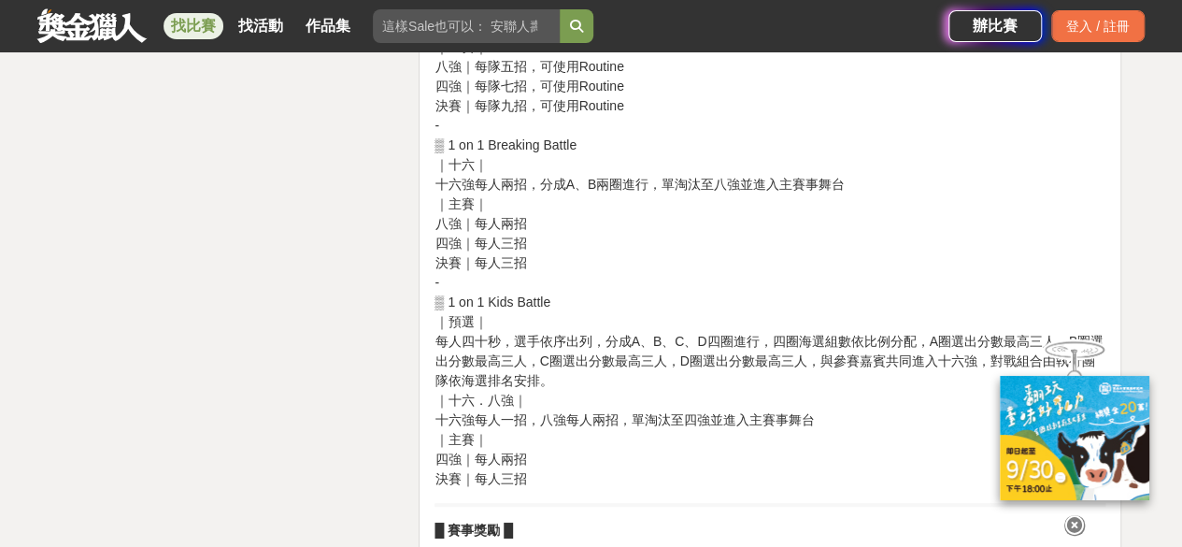
scroll to position [3832, 0]
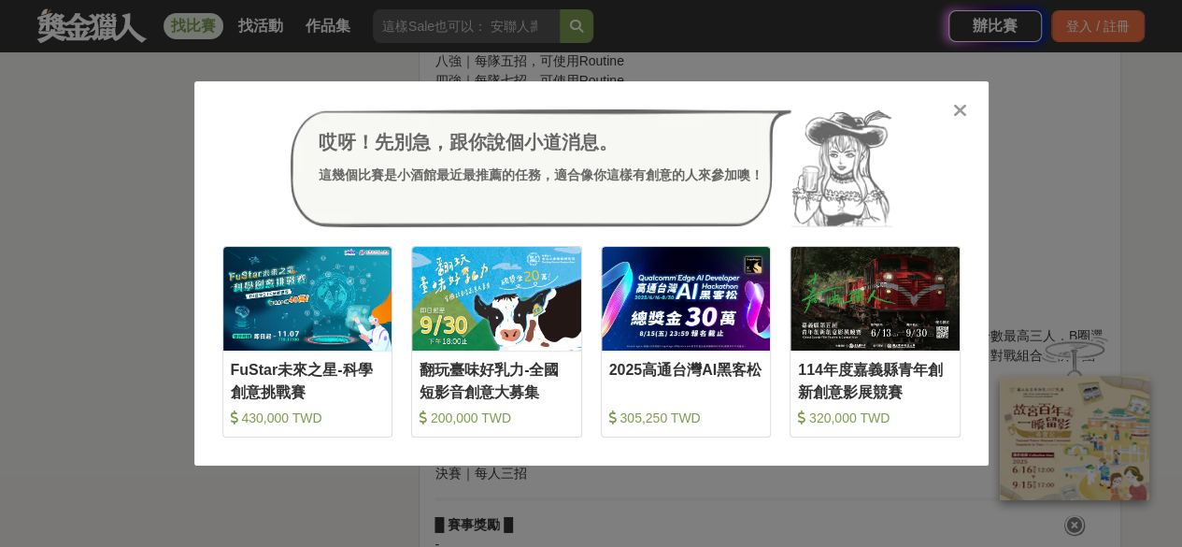
click at [959, 115] on icon at bounding box center [960, 110] width 14 height 19
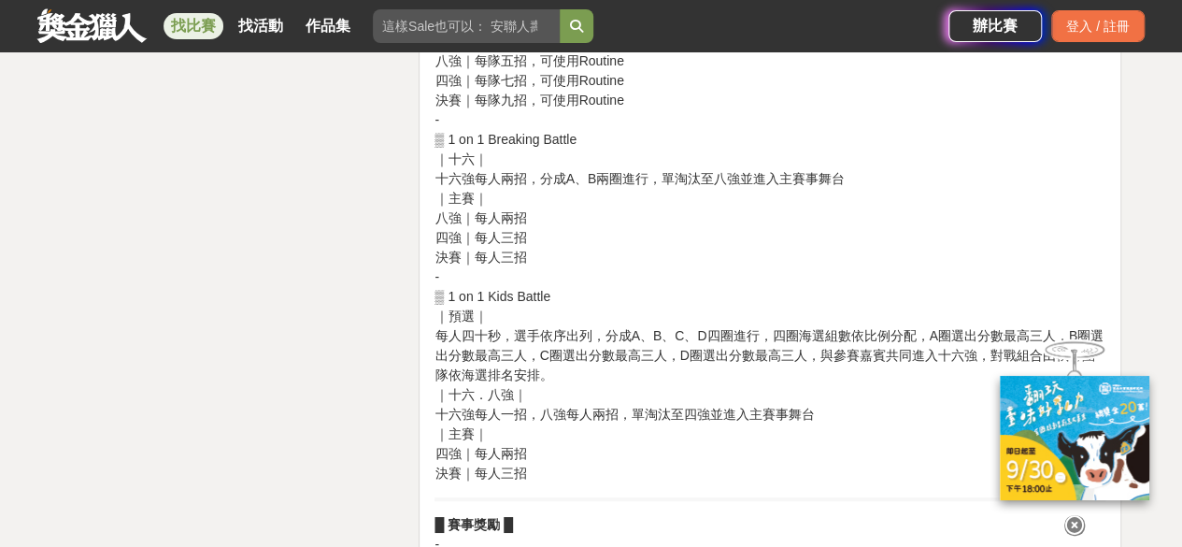
click at [203, 154] on div "時間走期 投稿中 徵件期間 [DATE] 15:00 至 [DATE] 23:59 主辦單位 [GEOGRAPHIC_DATA]政府運動發展局 協辦/執行： …" at bounding box center [232, 400] width 359 height 7426
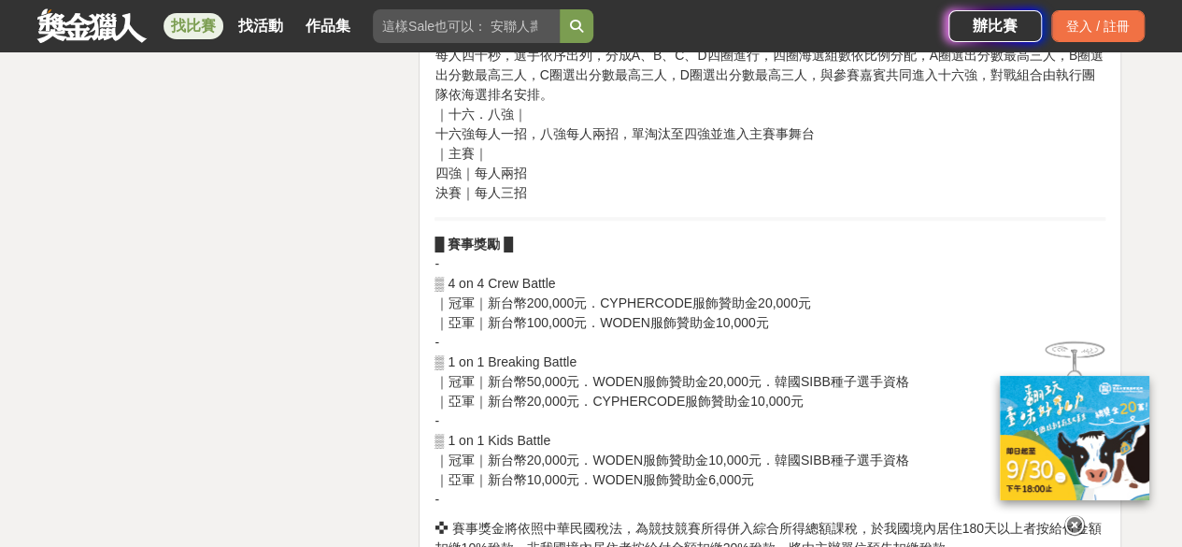
scroll to position [4766, 0]
